Goal: Information Seeking & Learning: Understand process/instructions

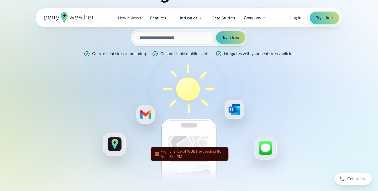
scroll to position [18, 0]
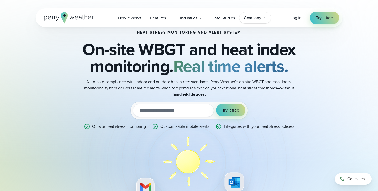
click at [250, 21] on div "Company Contact Us Reach out to us for sales or support questions" at bounding box center [254, 17] width 31 height 11
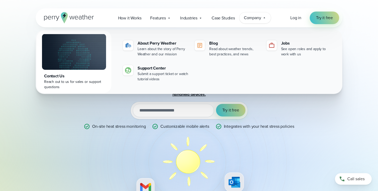
click at [250, 21] on div "Company Contact Us Reach out to us for sales or support questions" at bounding box center [254, 17] width 31 height 11
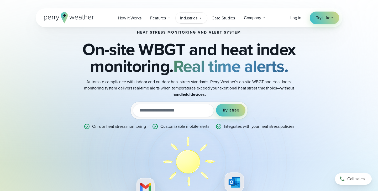
click at [187, 19] on span "Industries" at bounding box center [188, 18] width 17 height 6
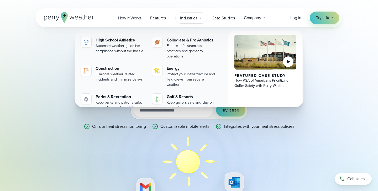
click at [191, 20] on span "Industries" at bounding box center [188, 18] width 17 height 6
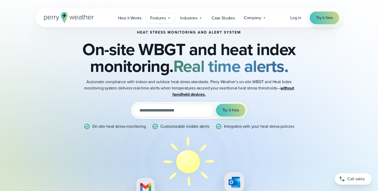
click at [159, 17] on span "Features" at bounding box center [158, 18] width 16 height 6
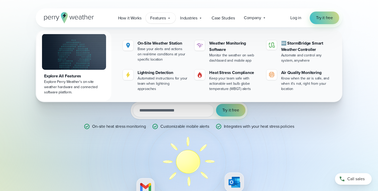
click at [160, 23] on div "Features Explore All Features Explore Perry Weather's on-site weather hardware …" at bounding box center [161, 18] width 30 height 11
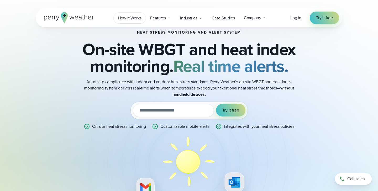
click at [134, 23] on link "How it Works" at bounding box center [130, 18] width 32 height 11
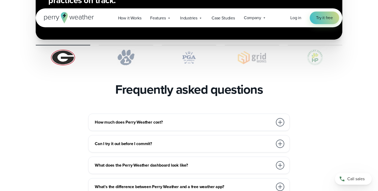
scroll to position [1233, 0]
